Goal: Transaction & Acquisition: Purchase product/service

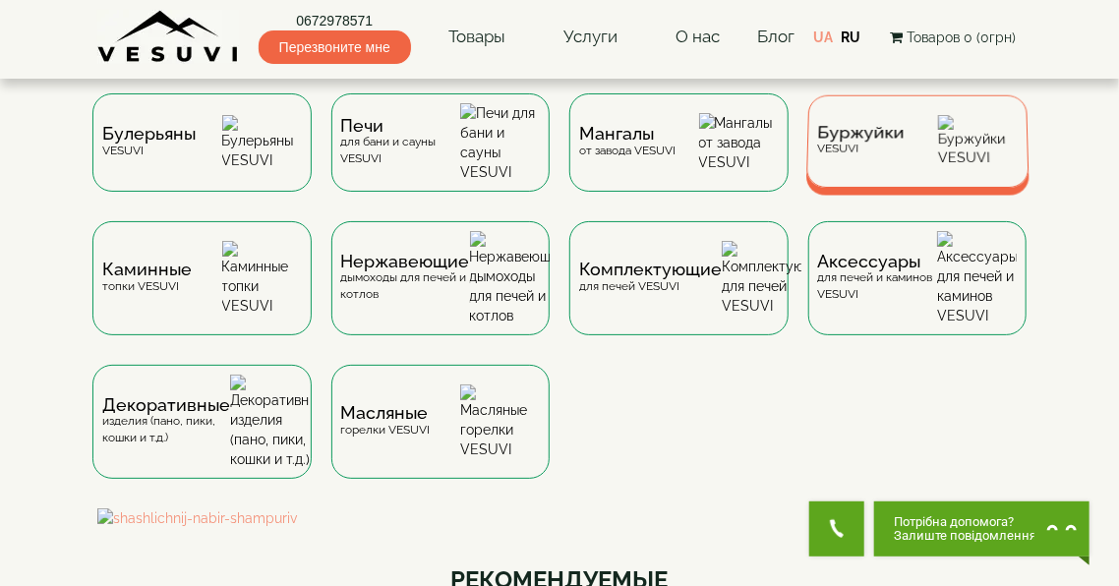
click at [872, 139] on span "Буржуйки" at bounding box center [861, 133] width 88 height 15
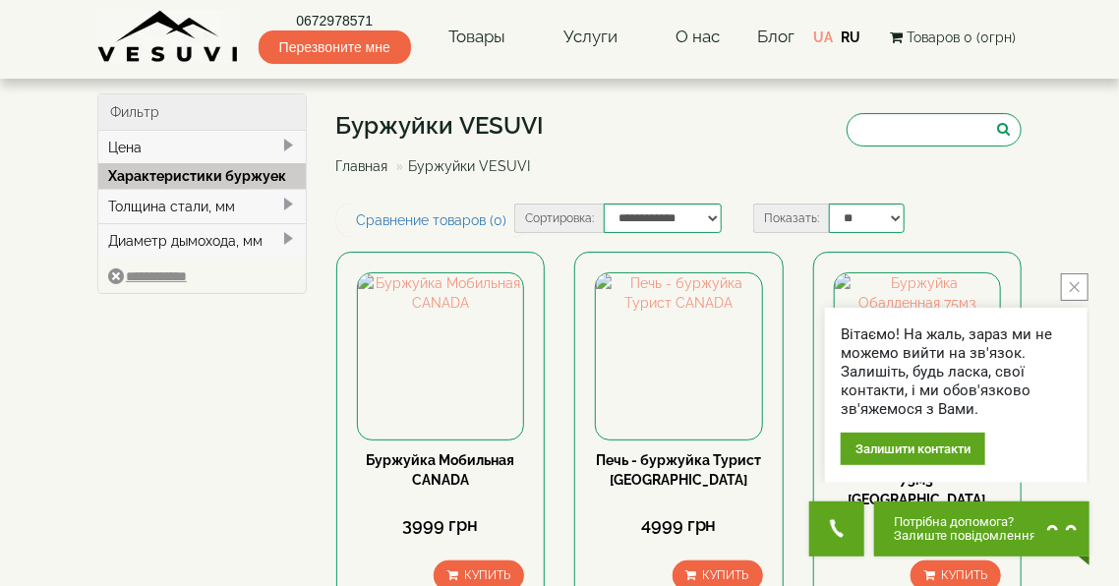
click at [1087, 279] on button "close button" at bounding box center [1075, 287] width 28 height 28
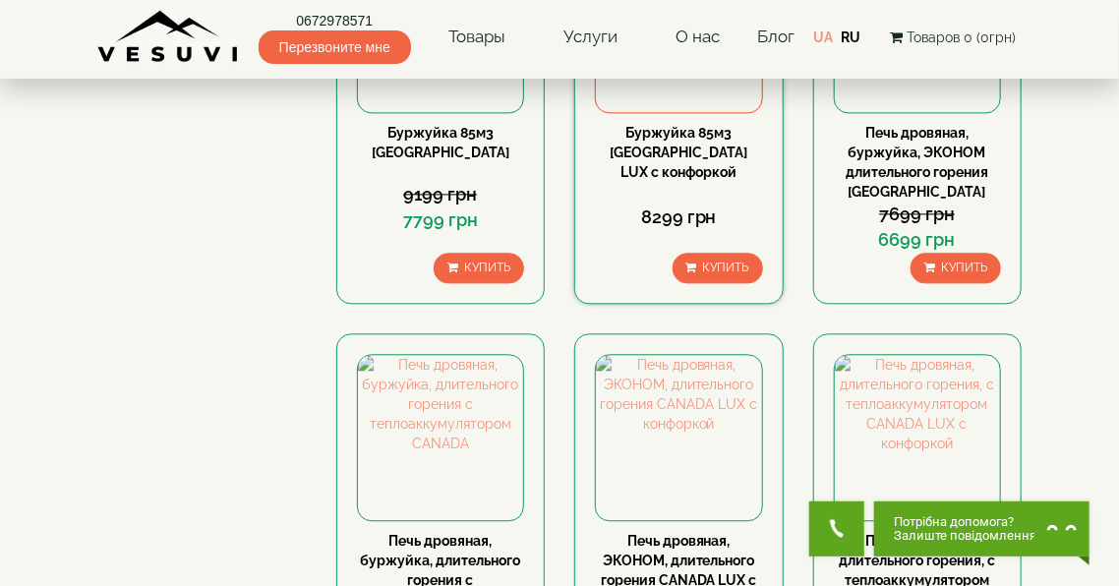
scroll to position [2046, 0]
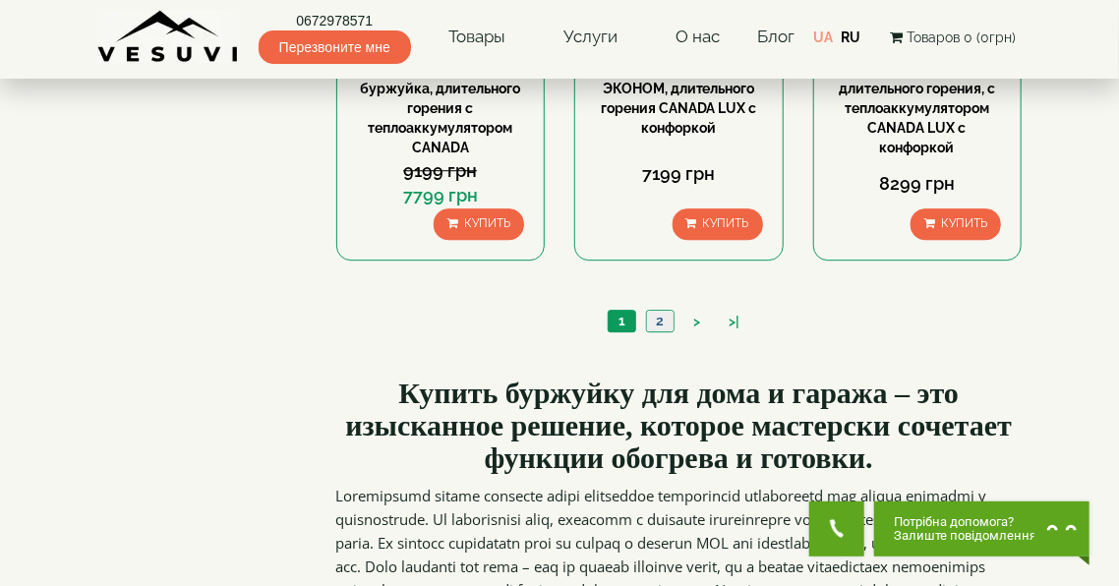
click at [665, 311] on link "2" at bounding box center [660, 321] width 28 height 21
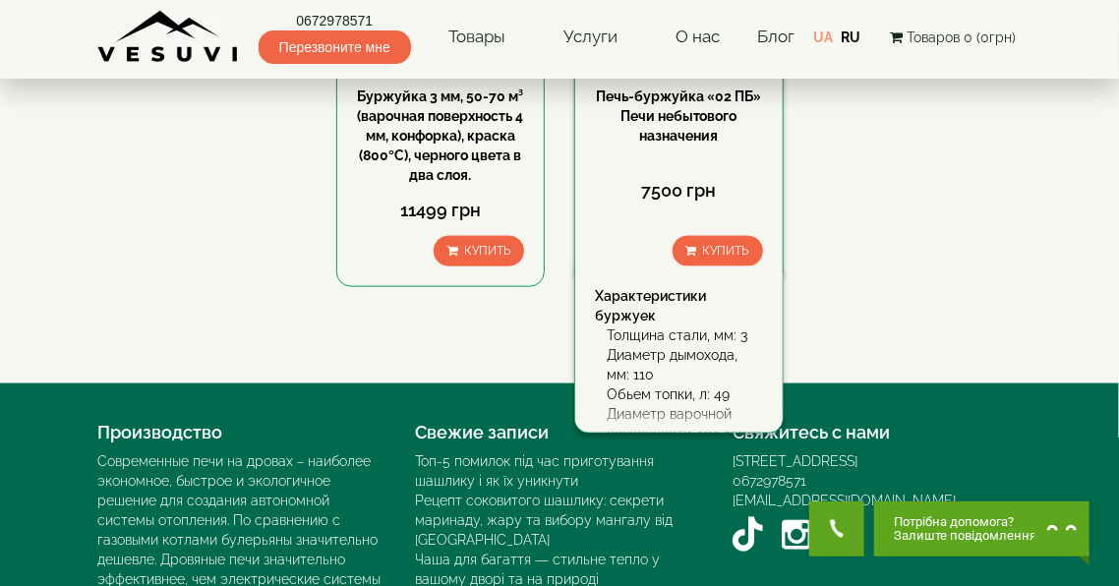
scroll to position [967, 0]
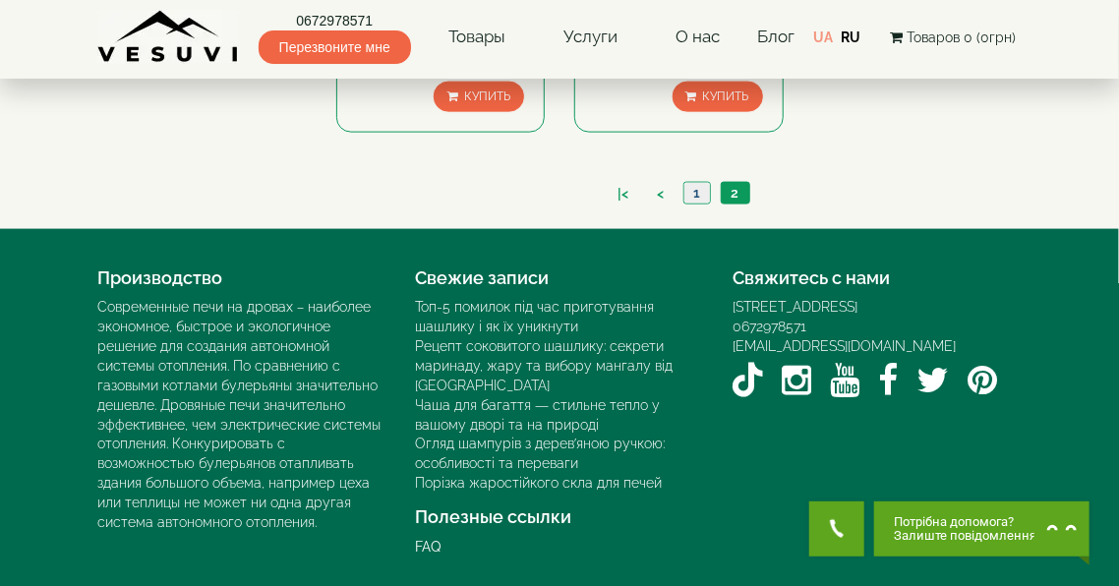
click at [697, 195] on link "1" at bounding box center [697, 193] width 27 height 21
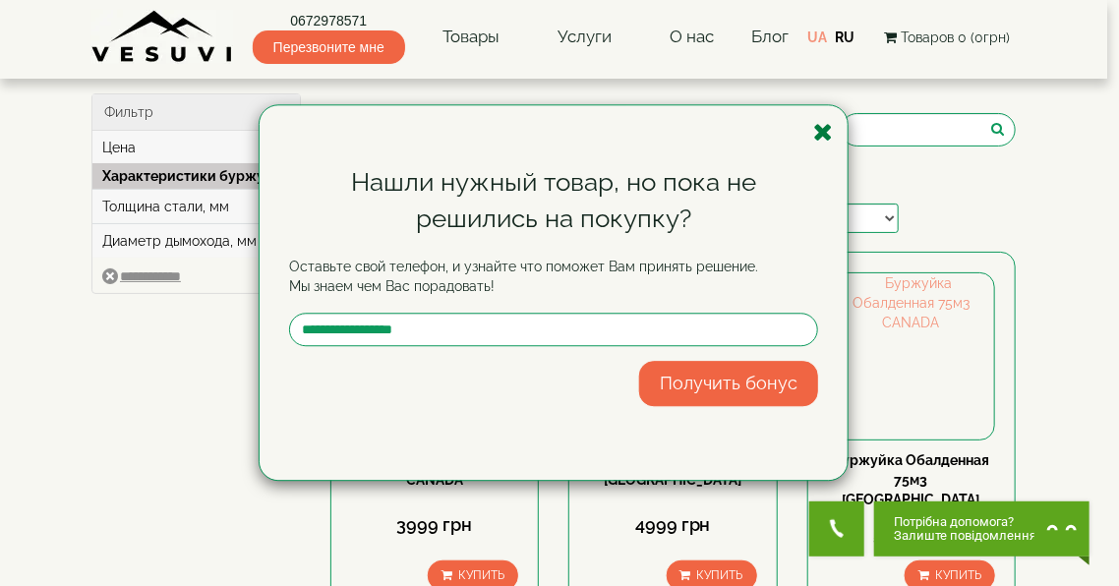
click at [829, 132] on icon "button" at bounding box center [823, 132] width 20 height 25
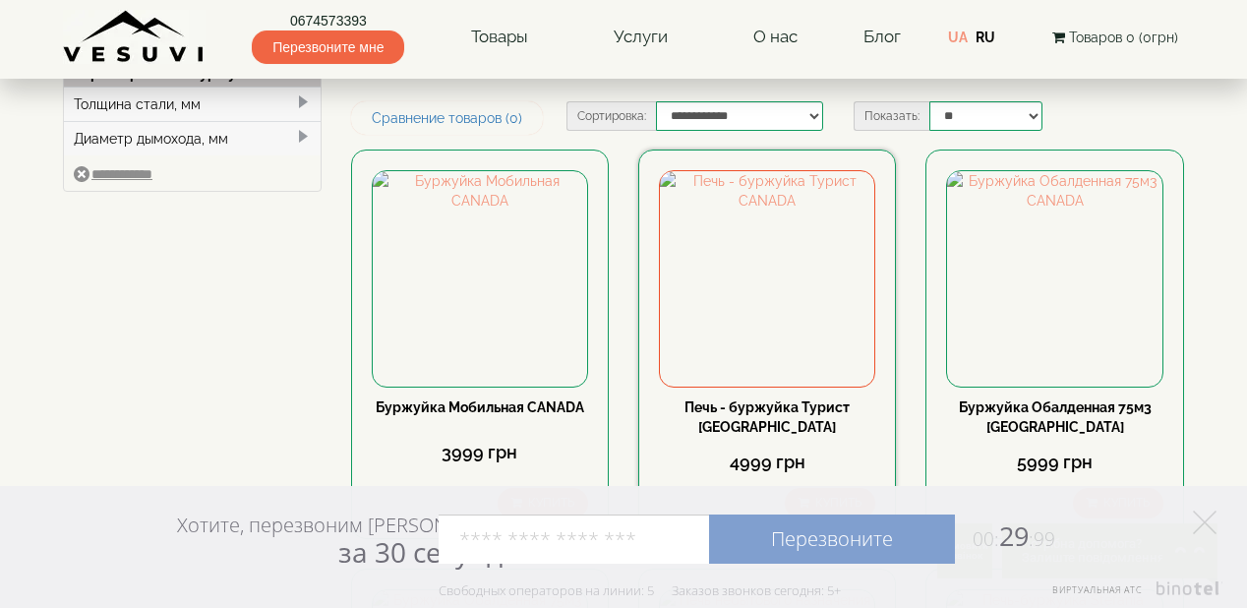
scroll to position [236, 0]
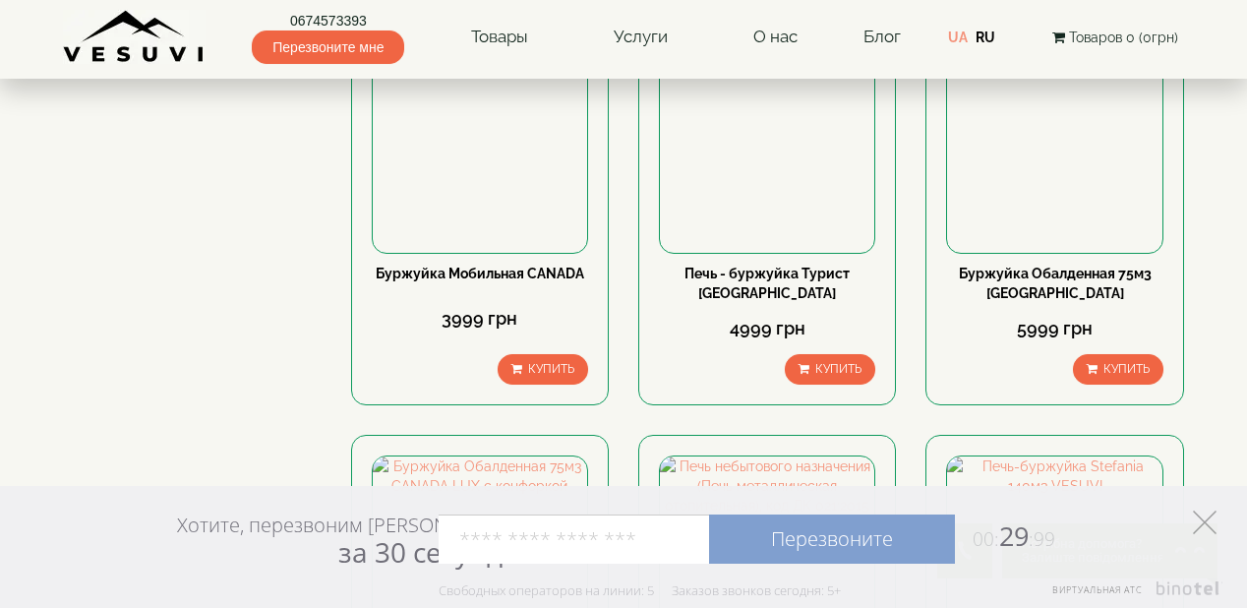
click at [1118, 520] on polygon at bounding box center [1205, 522] width 24 height 24
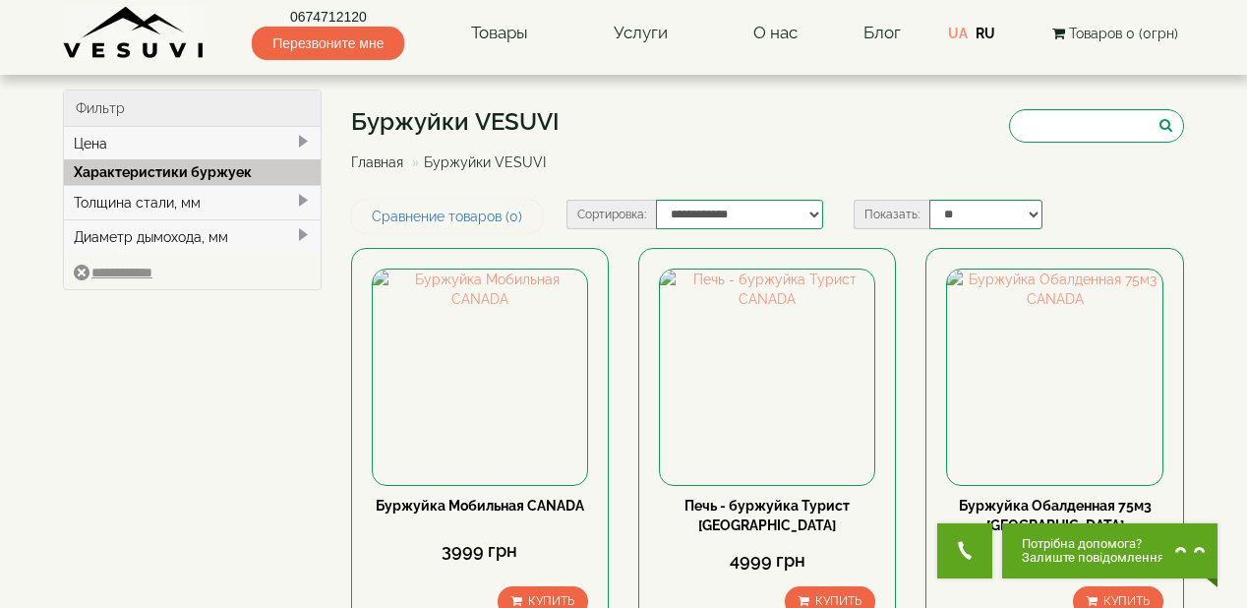
scroll to position [0, 0]
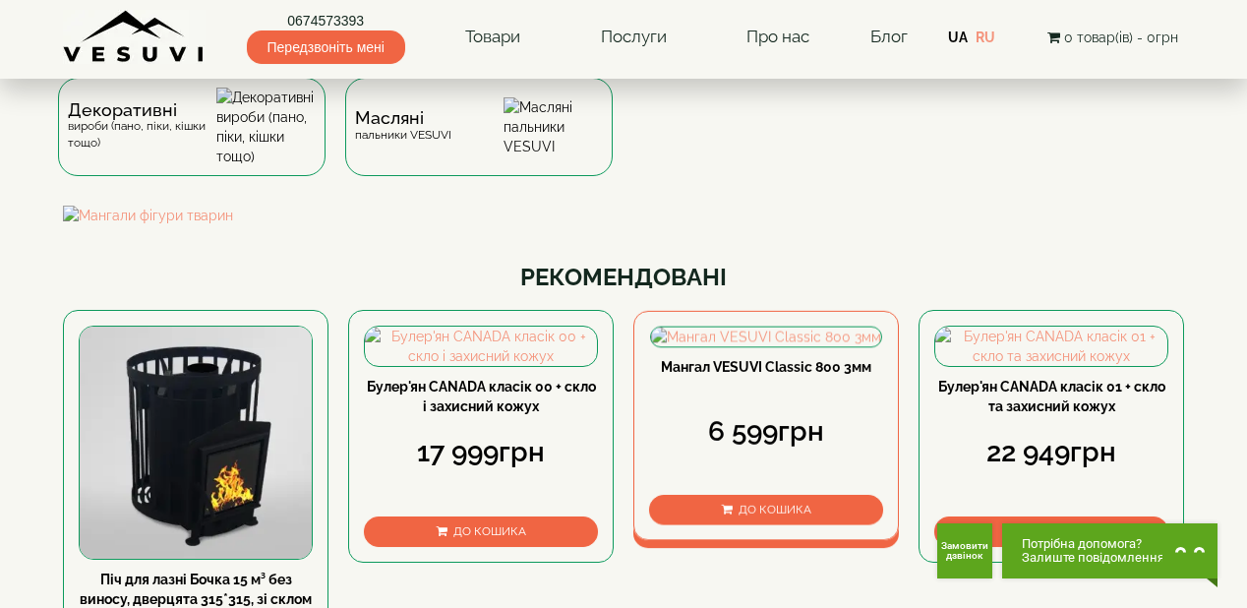
scroll to position [236, 0]
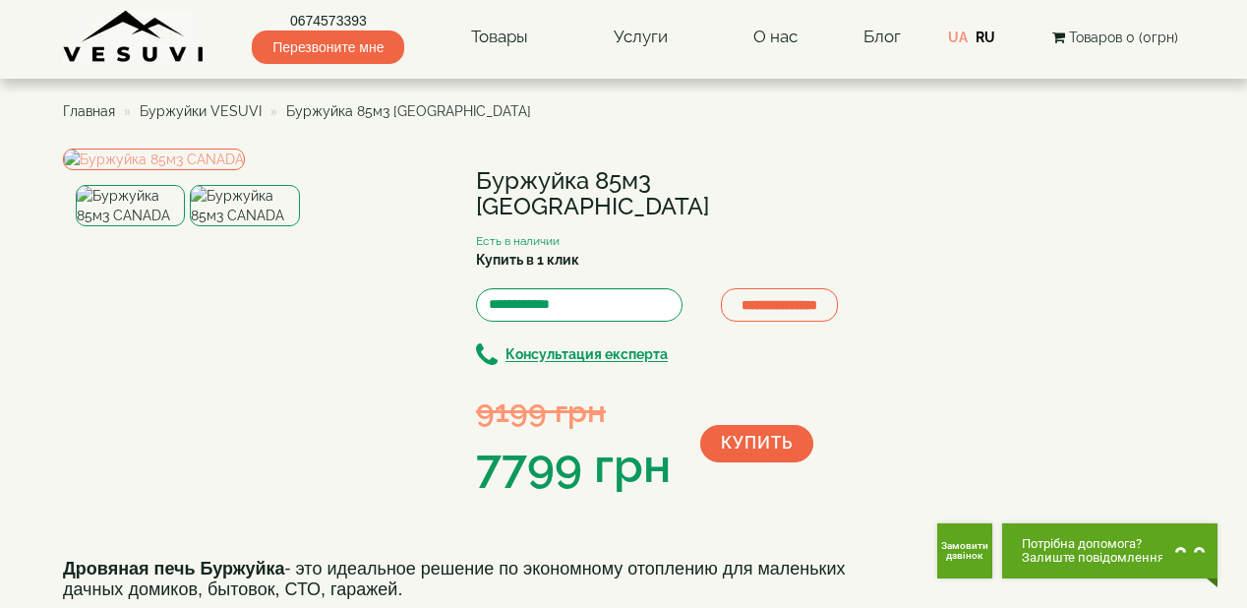
click at [187, 117] on span "Буржуйки VESUVI" at bounding box center [201, 111] width 122 height 16
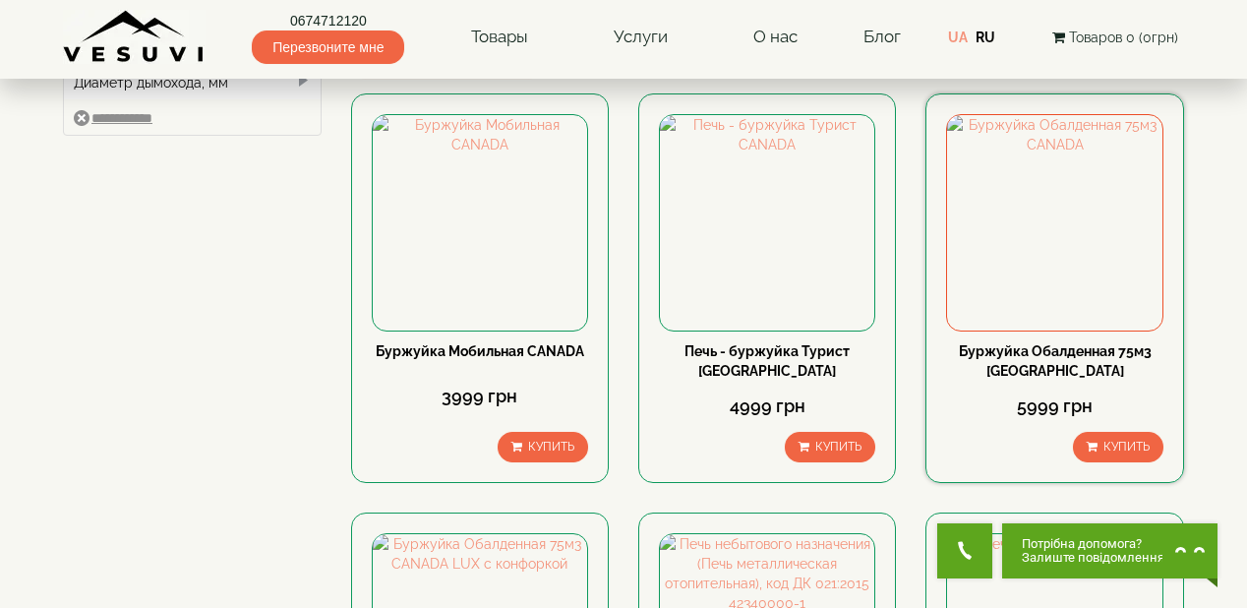
scroll to position [157, 0]
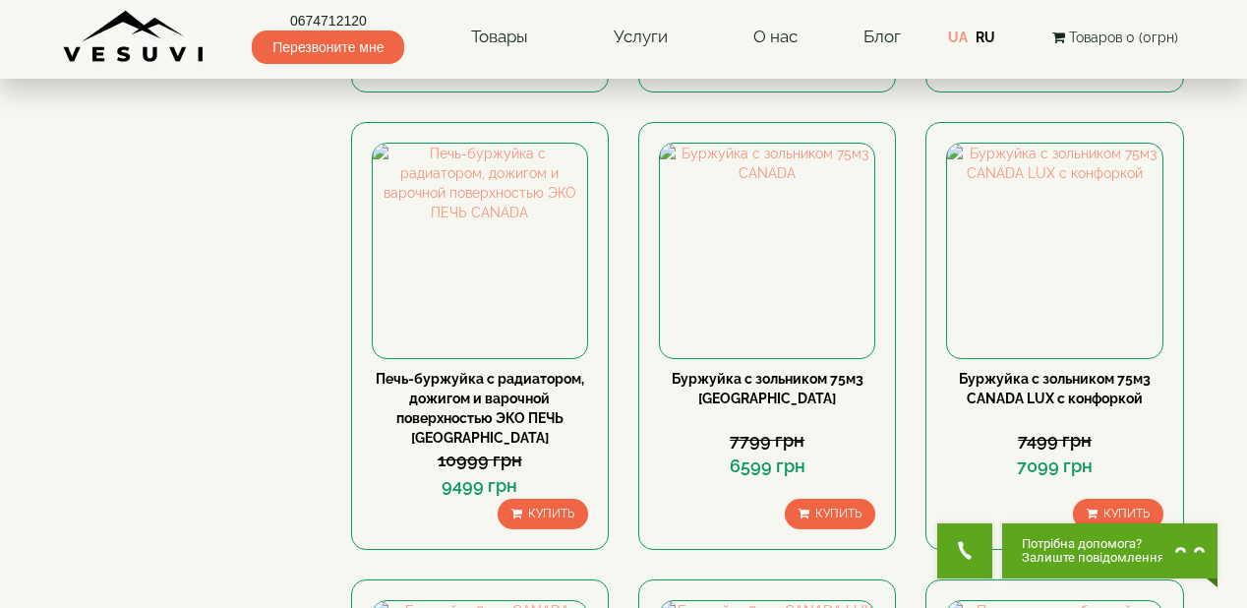
scroll to position [1023, 0]
